Goal: Transaction & Acquisition: Purchase product/service

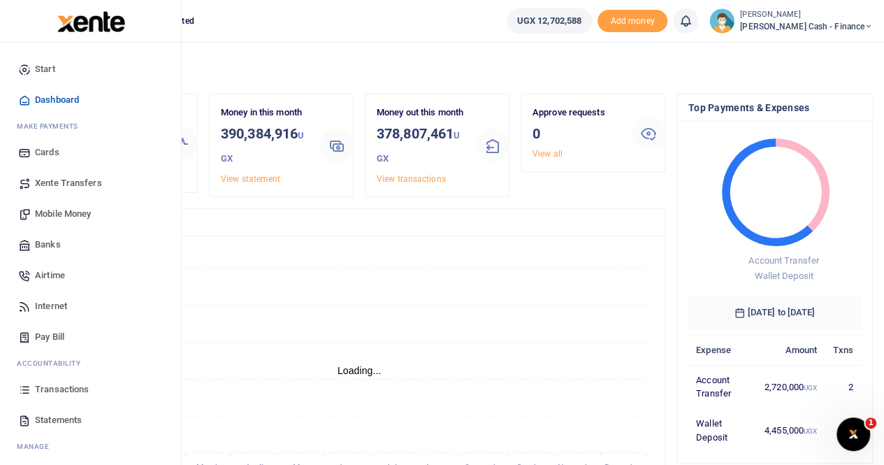
click at [66, 212] on span "Mobile Money" at bounding box center [63, 214] width 56 height 14
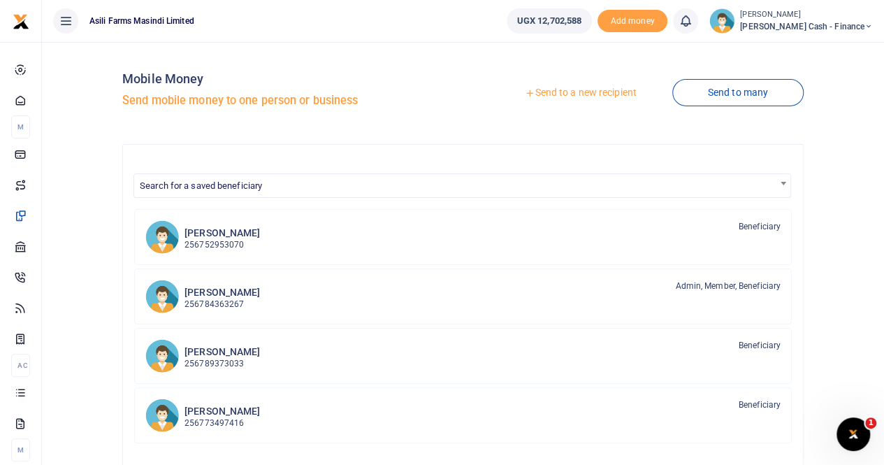
click at [566, 89] on link "Send to a new recipient" at bounding box center [580, 92] width 182 height 25
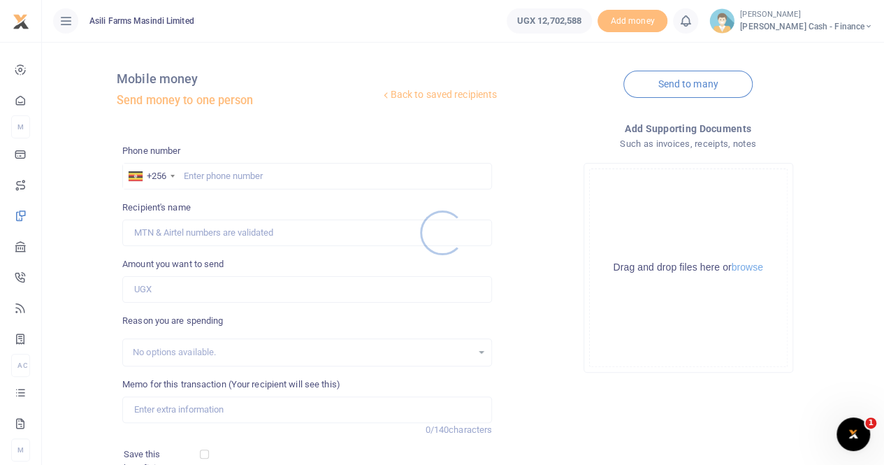
click at [190, 174] on div at bounding box center [442, 232] width 884 height 465
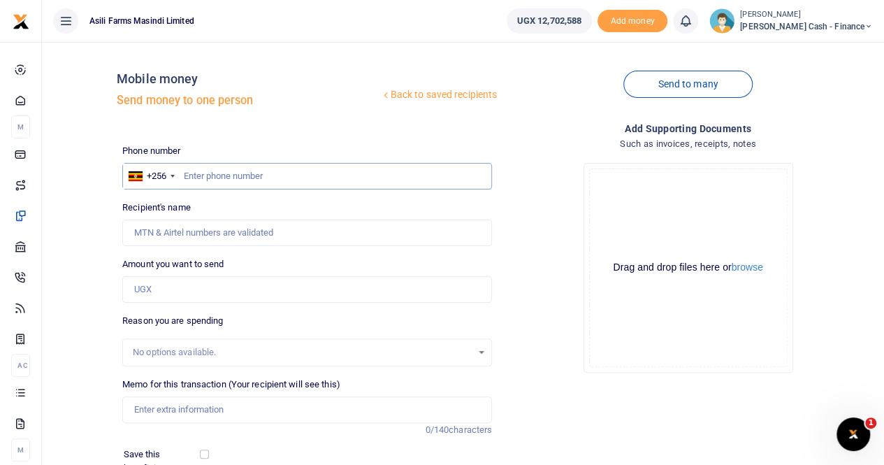
click at [192, 172] on input "text" at bounding box center [307, 176] width 370 height 27
paste input "785 119875"
click at [204, 177] on input "785 119875" at bounding box center [307, 176] width 370 height 27
type input "785119875"
click at [239, 226] on input "Recipient's name" at bounding box center [307, 232] width 370 height 27
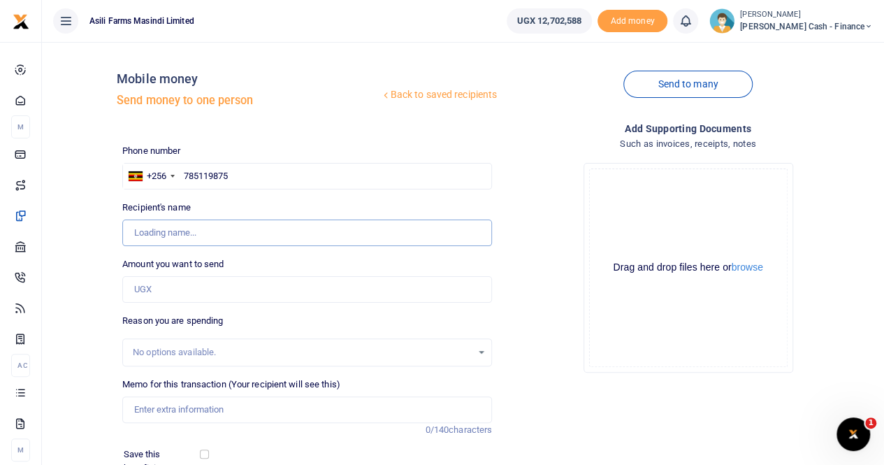
type input "Micheal Ssenfuka"
click at [287, 231] on input "Found" at bounding box center [307, 232] width 370 height 27
click at [166, 283] on input "Amount you want to send" at bounding box center [307, 289] width 370 height 27
type input "1,850,000"
click at [169, 414] on input "Memo for this transaction (Your recipient will see this)" at bounding box center [307, 409] width 370 height 27
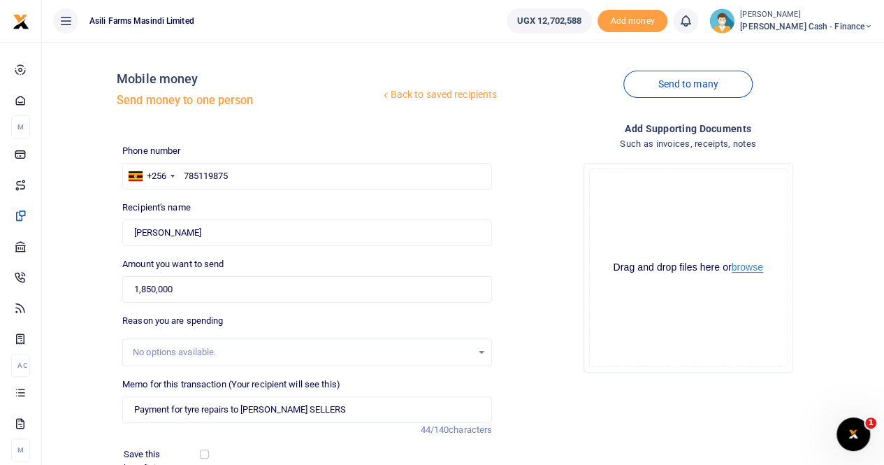
click at [751, 271] on button "browse" at bounding box center [746, 267] width 31 height 10
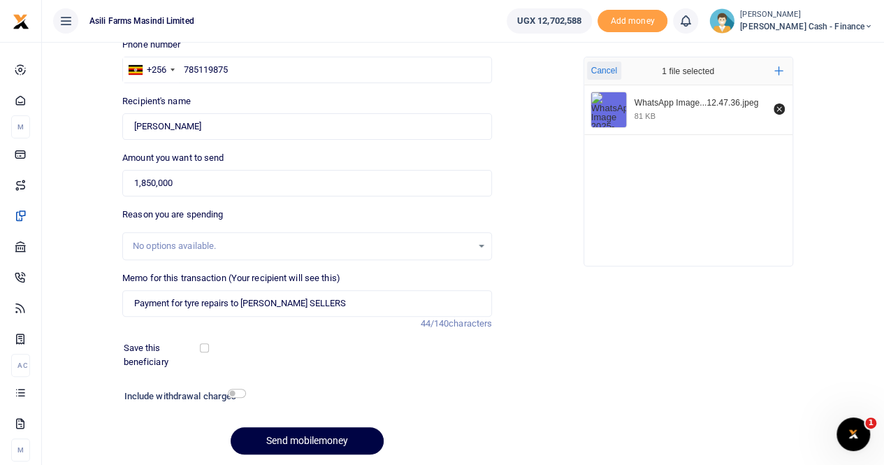
scroll to position [140, 0]
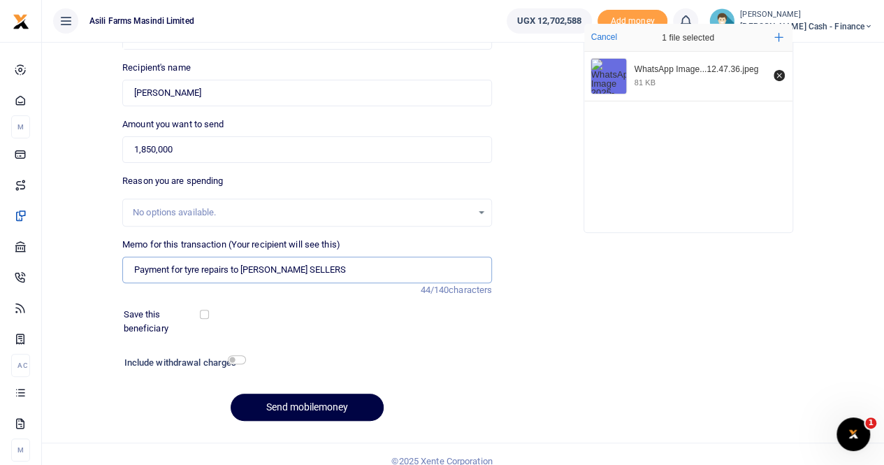
click at [345, 273] on input "Payment for tyre repairs to R.B TYRE SELLERS" at bounding box center [307, 269] width 370 height 27
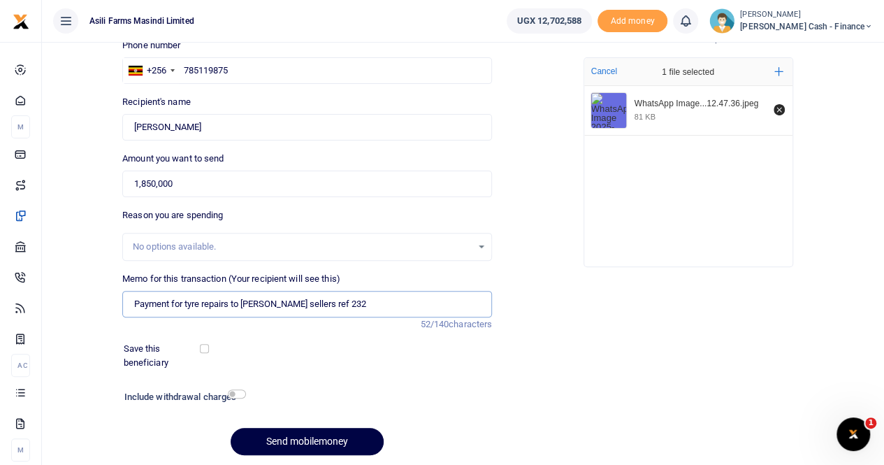
scroll to position [152, 0]
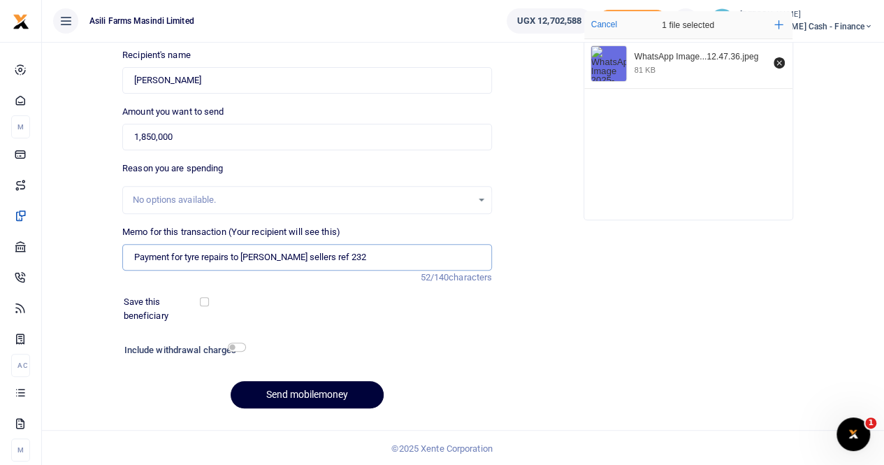
type input "Payment for tyre repairs to R.B Tyre sellers ref 232"
click at [298, 397] on button "Send mobilemoney" at bounding box center [307, 394] width 153 height 27
click at [227, 82] on input "Found" at bounding box center [307, 80] width 370 height 27
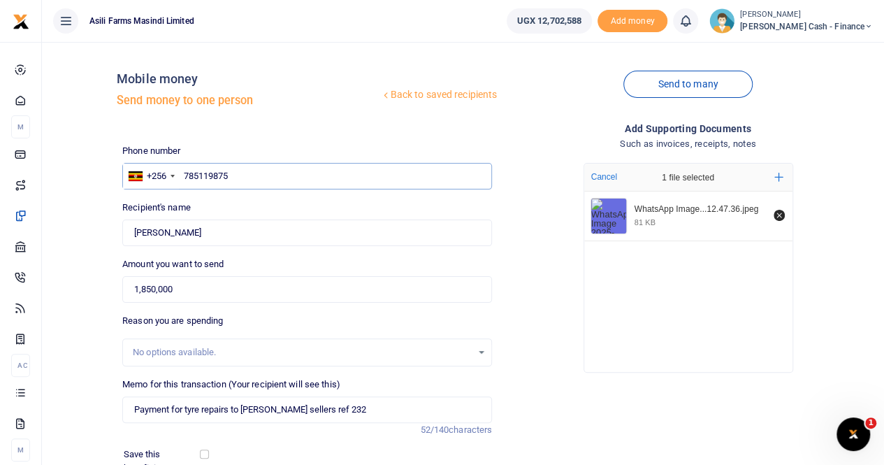
click at [246, 177] on input "785119875" at bounding box center [307, 176] width 370 height 27
click at [183, 176] on input "785119875" at bounding box center [307, 176] width 370 height 27
click at [186, 177] on input "785119875" at bounding box center [307, 176] width 370 height 27
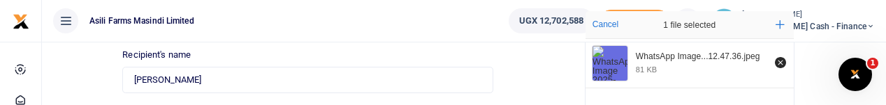
type input "785119875"
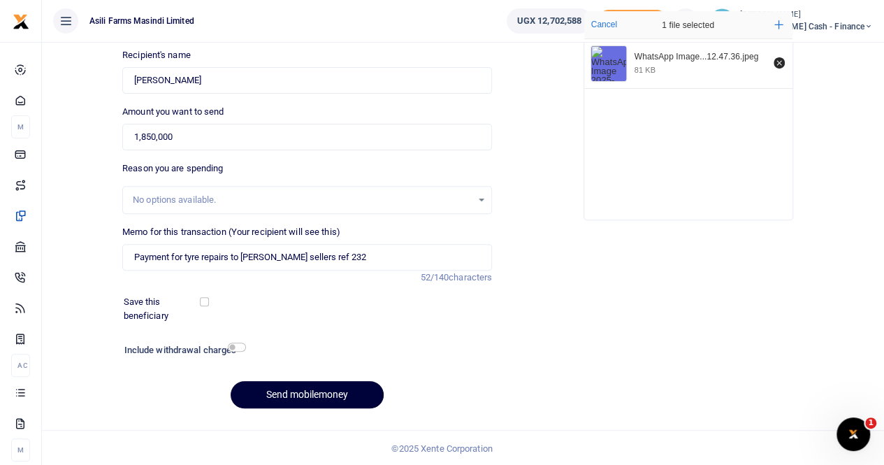
click at [276, 384] on button "Send mobilemoney" at bounding box center [307, 394] width 153 height 27
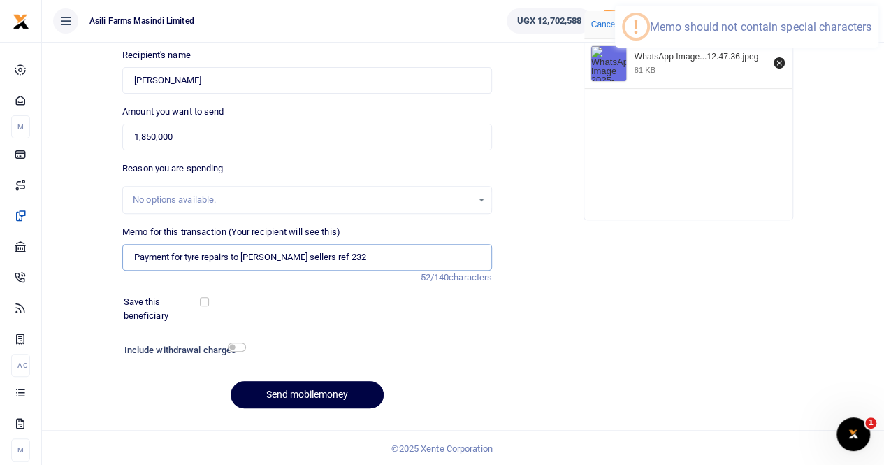
click at [358, 251] on input "Payment for tyre repairs to R.B Tyre sellers ref 232" at bounding box center [307, 257] width 370 height 27
click at [249, 258] on input "Payment for tyre repairs to R.B Tyre sellers 232" at bounding box center [307, 257] width 370 height 27
click at [251, 258] on input "Payment for tyre repairs to R.B Tyre sellers 232" at bounding box center [307, 257] width 370 height 27
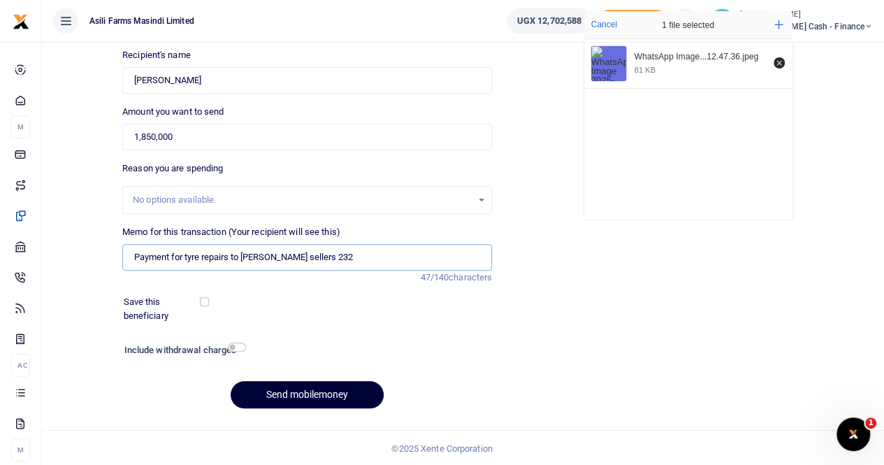
type input "Payment for tyre repairs to [PERSON_NAME] sellers 232"
click at [302, 389] on button "Send mobilemoney" at bounding box center [307, 394] width 153 height 27
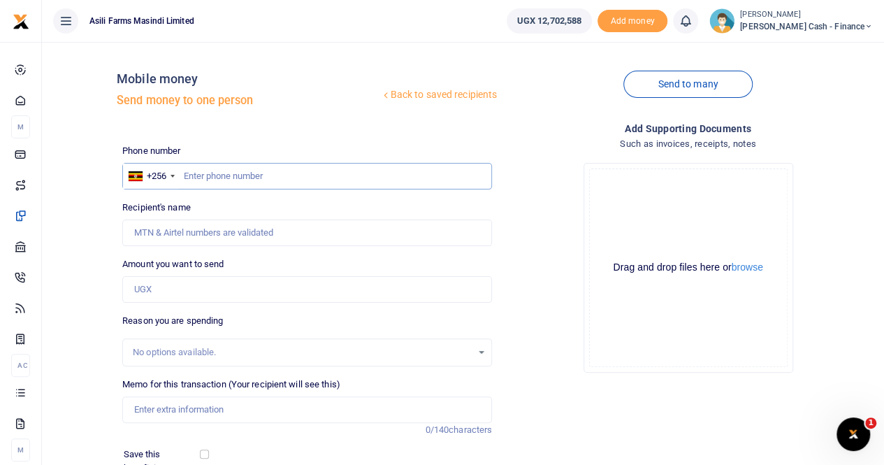
click at [189, 171] on input "text" at bounding box center [307, 176] width 370 height 27
paste input "0782975214"
type input "0782975214"
type input "Keturah Bagenda"
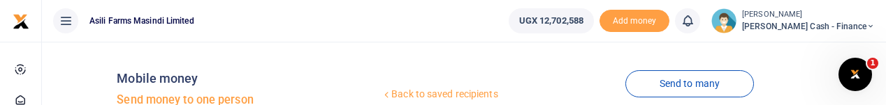
type input "0782975214"
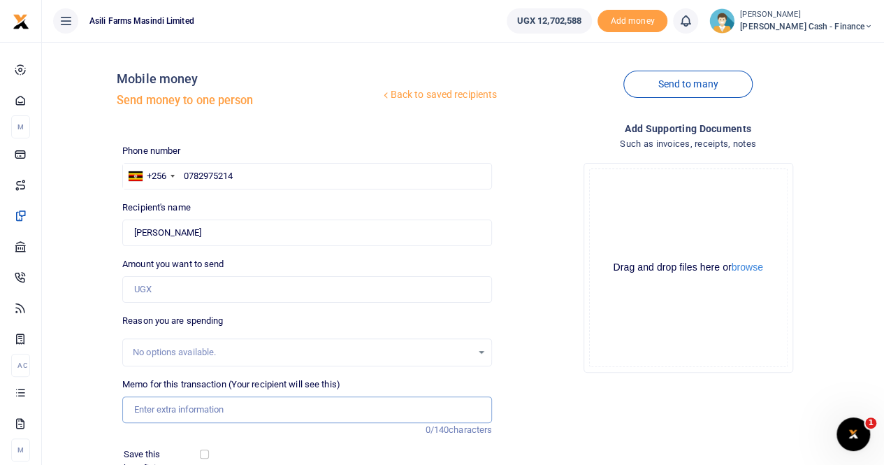
click at [161, 406] on input "Memo for this transaction (Your recipient will see this)" at bounding box center [307, 409] width 370 height 27
paste input "Keturah facilitation to attend GBV session at CAO meeting in Masind"
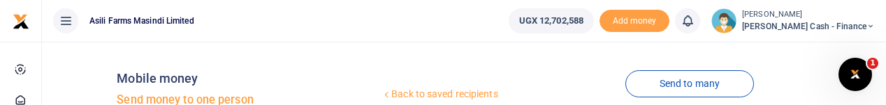
type input "Keturah facilitation to attend GBV session at CAO meeting in Masind"
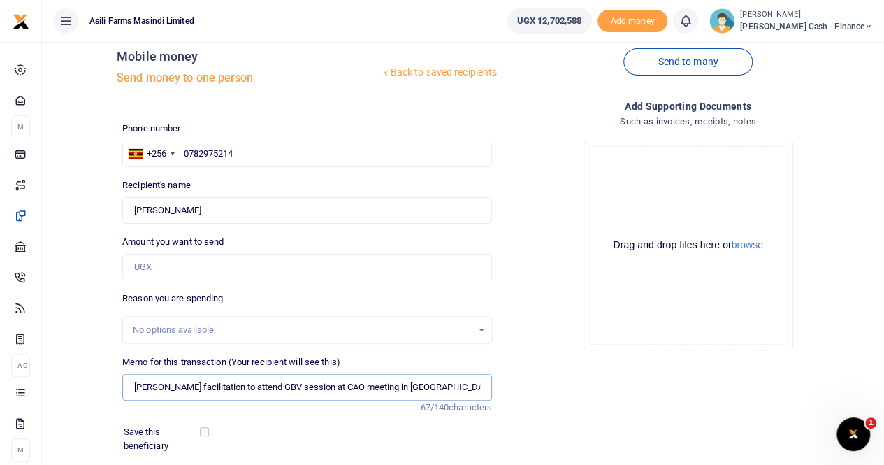
scroll to position [13, 0]
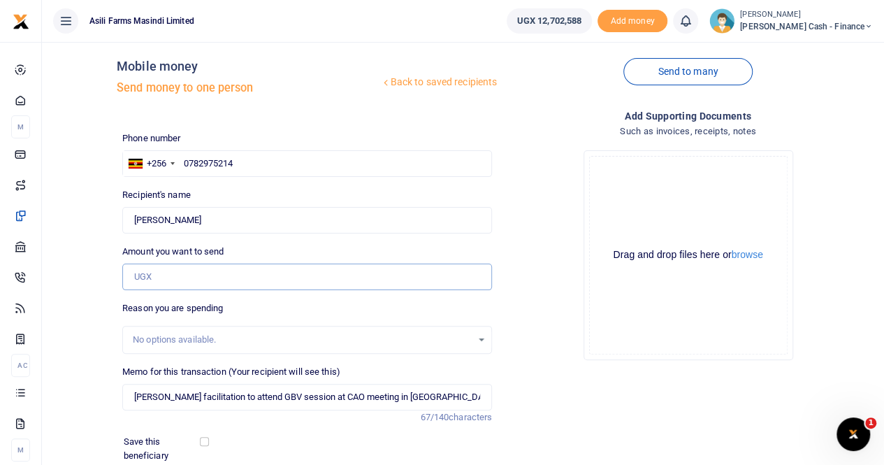
click at [158, 279] on input "Amount you want to send" at bounding box center [307, 276] width 370 height 27
paste input "105,000"
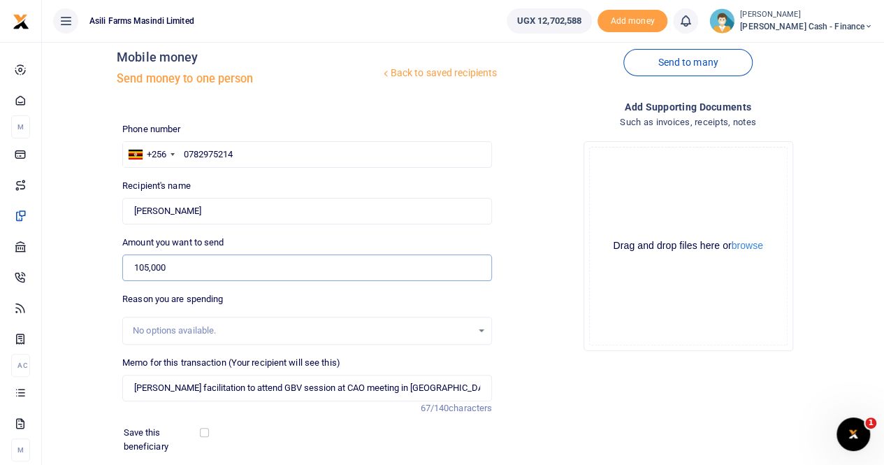
scroll to position [0, 0]
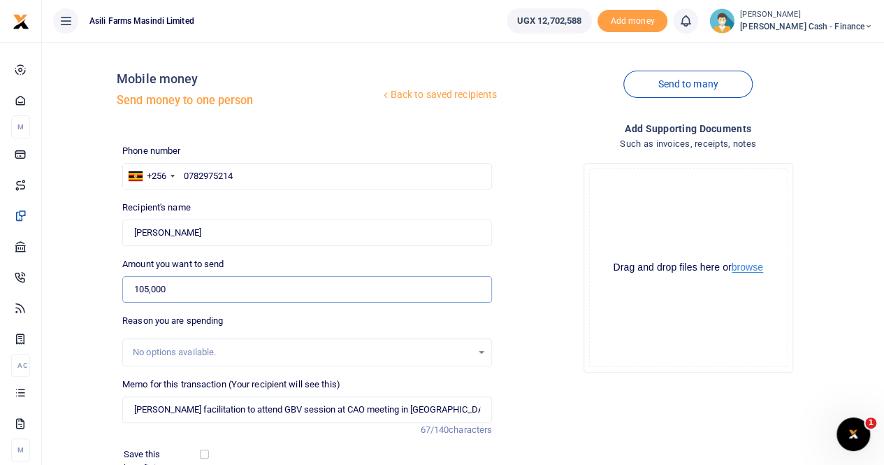
type input "105,000"
click at [747, 264] on button "browse" at bounding box center [746, 267] width 31 height 10
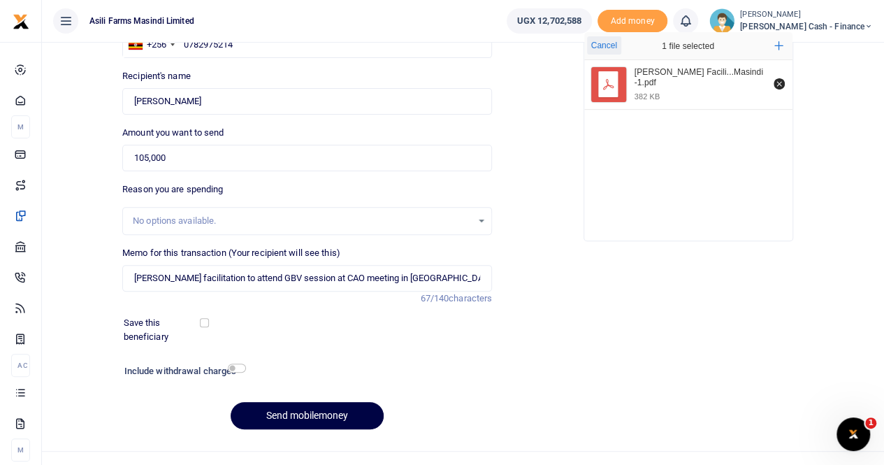
scroll to position [140, 0]
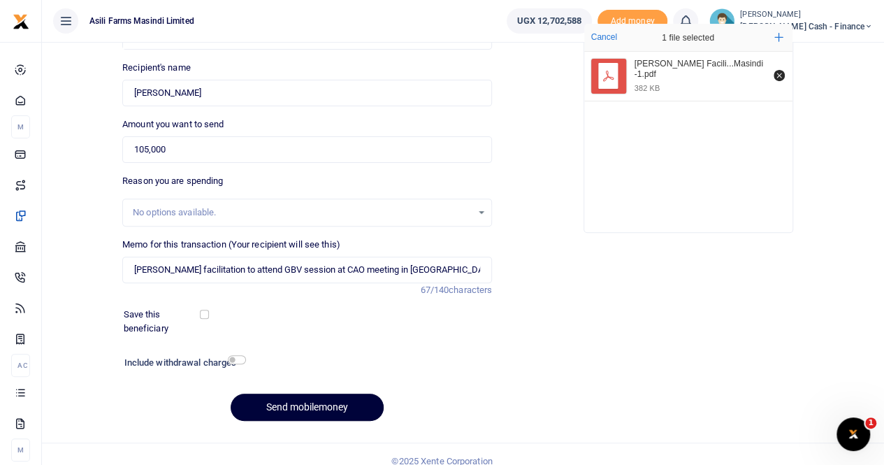
click at [272, 402] on button "Send mobilemoney" at bounding box center [307, 406] width 153 height 27
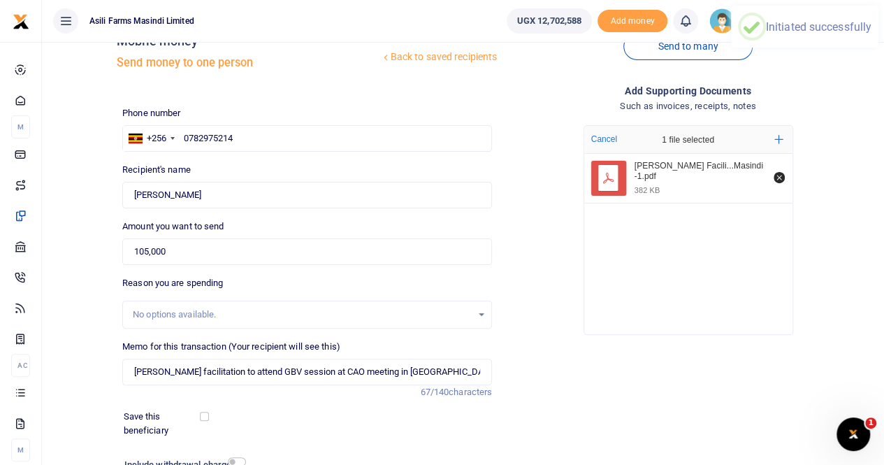
scroll to position [0, 0]
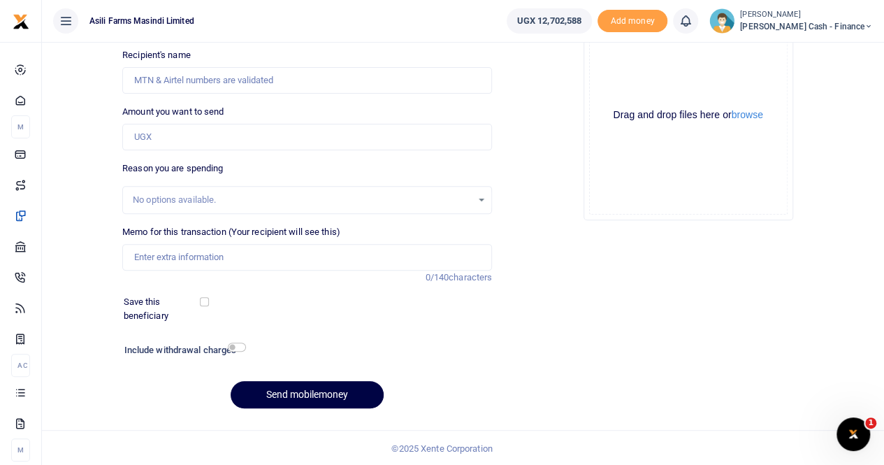
scroll to position [152, 0]
click at [550, 121] on div "Drop your files here Drag and drop files here or browse Powered by Uppy" at bounding box center [688, 115] width 370 height 232
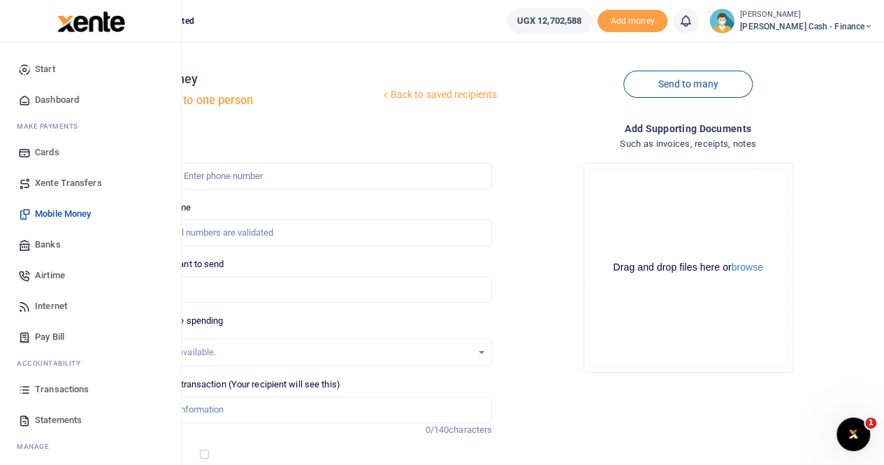
click at [57, 391] on span "Transactions" at bounding box center [62, 389] width 54 height 14
